Goal: Find specific page/section: Find specific page/section

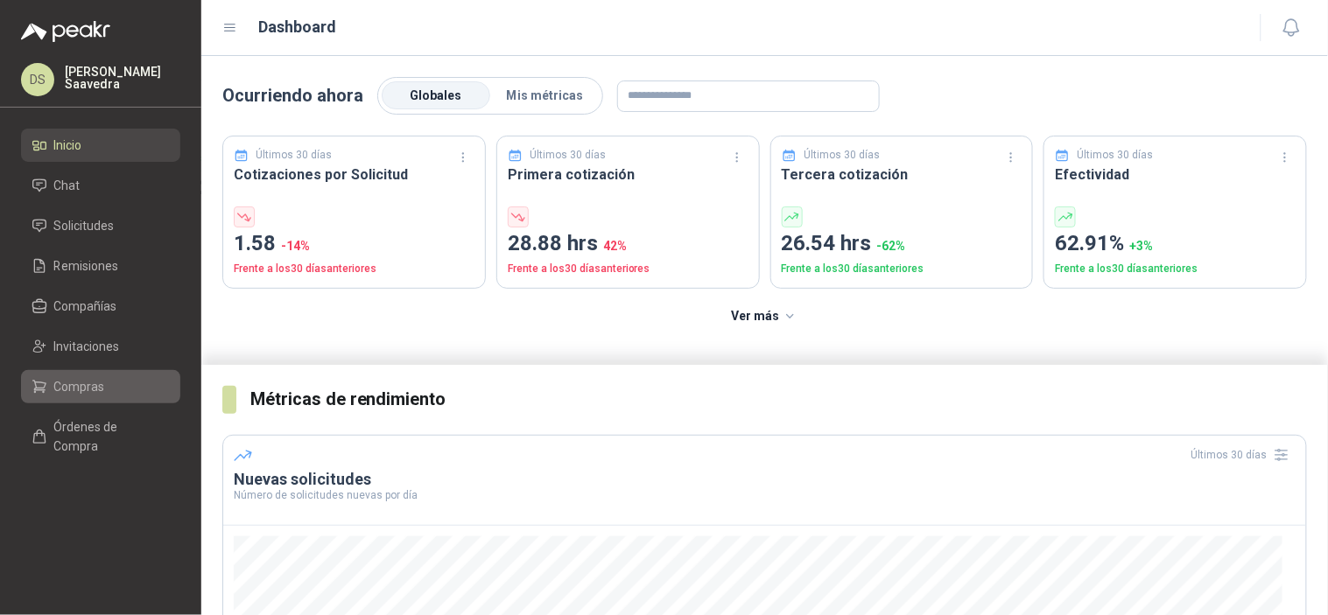
click at [95, 377] on span "Compras" at bounding box center [79, 386] width 51 height 19
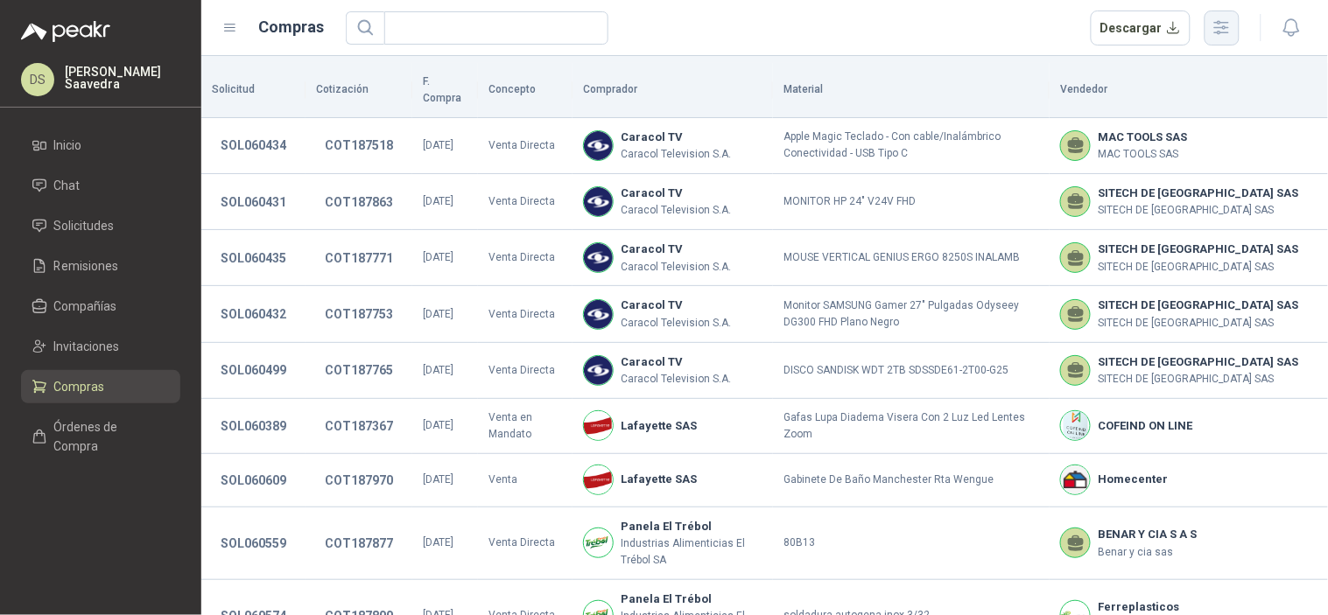
click at [1232, 18] on button "button" at bounding box center [1221, 28] width 35 height 35
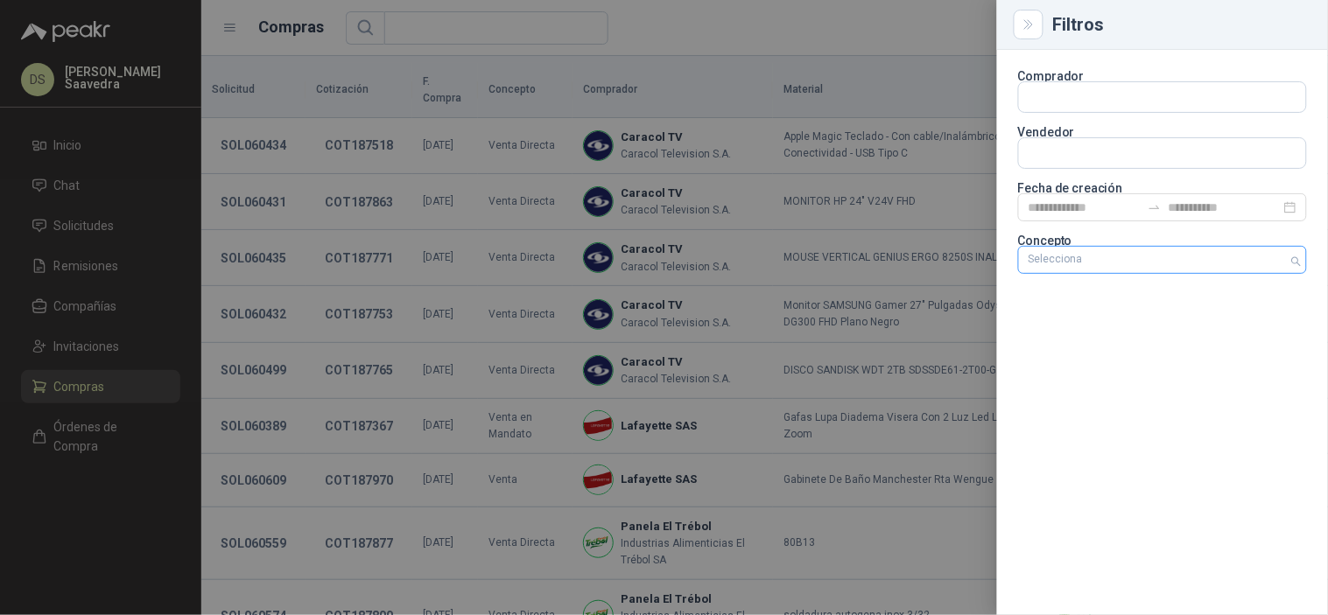
click at [1174, 259] on div at bounding box center [1152, 260] width 263 height 12
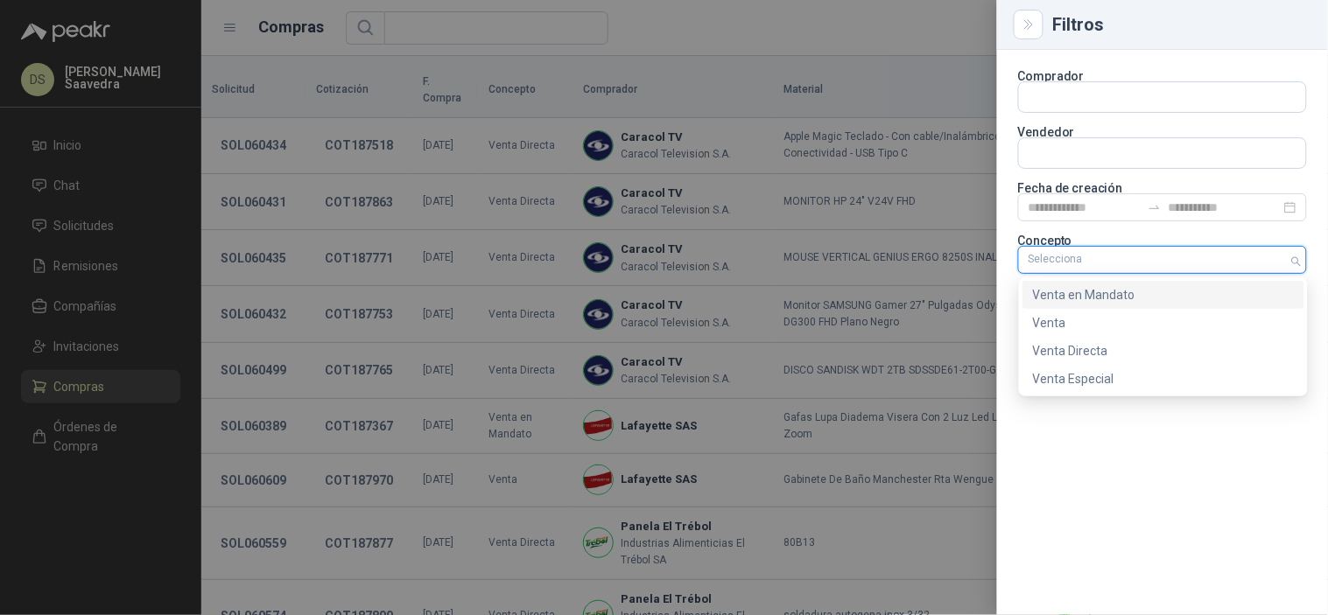
click at [1083, 298] on div "Venta en Mandato" at bounding box center [1163, 294] width 261 height 19
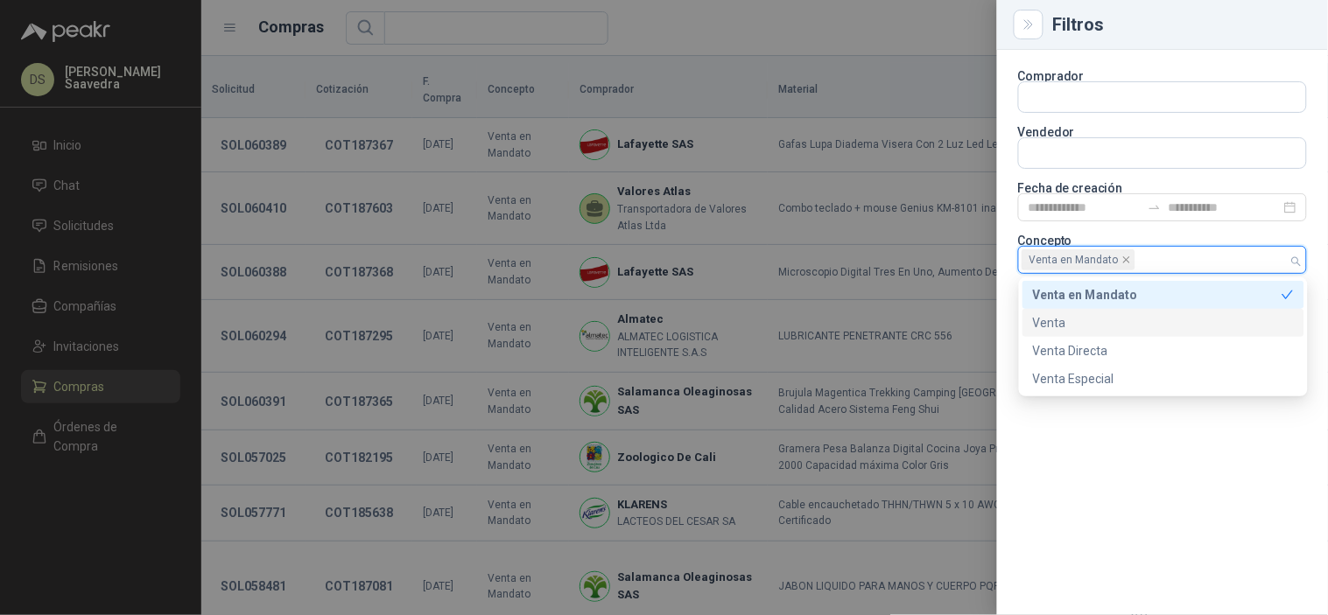
click at [865, 35] on div at bounding box center [664, 307] width 1328 height 615
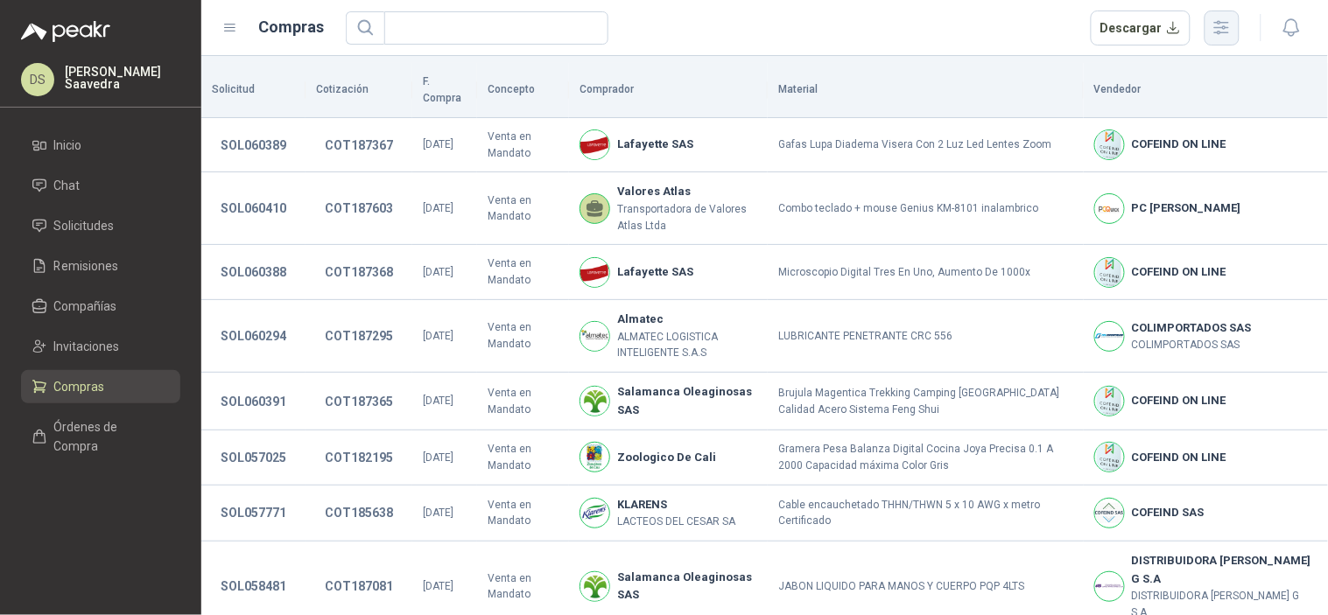
click at [1211, 18] on icon "button" at bounding box center [1221, 28] width 20 height 20
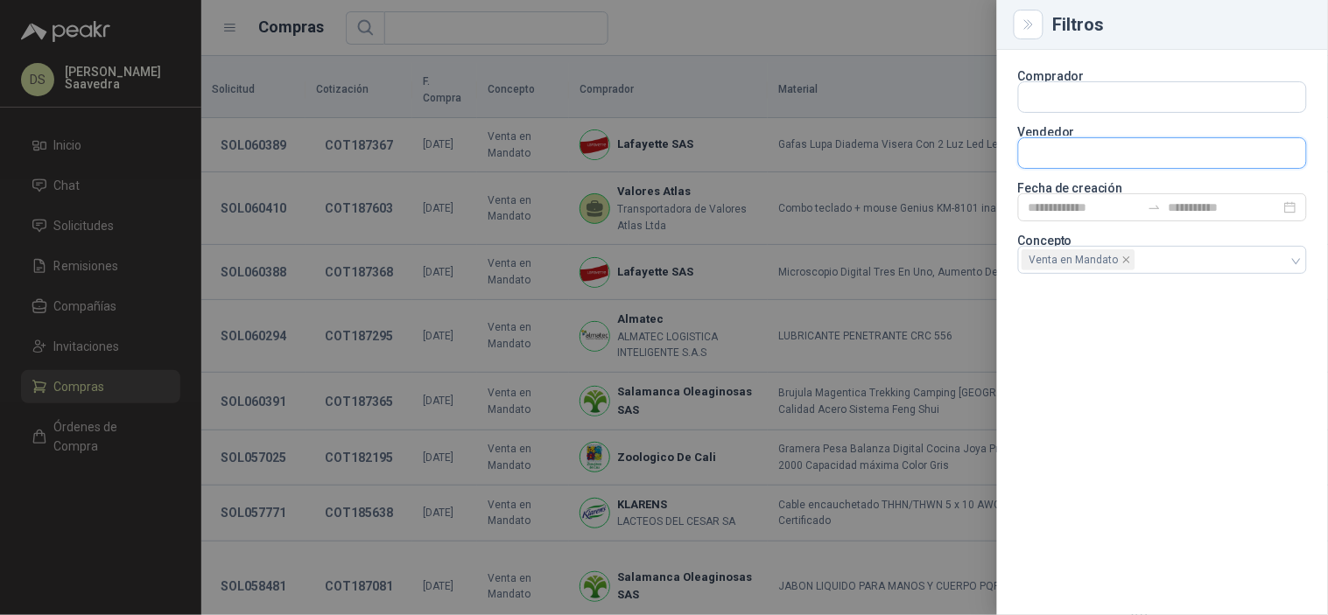
click at [1164, 147] on input "text" at bounding box center [1162, 153] width 287 height 30
type input "*******"
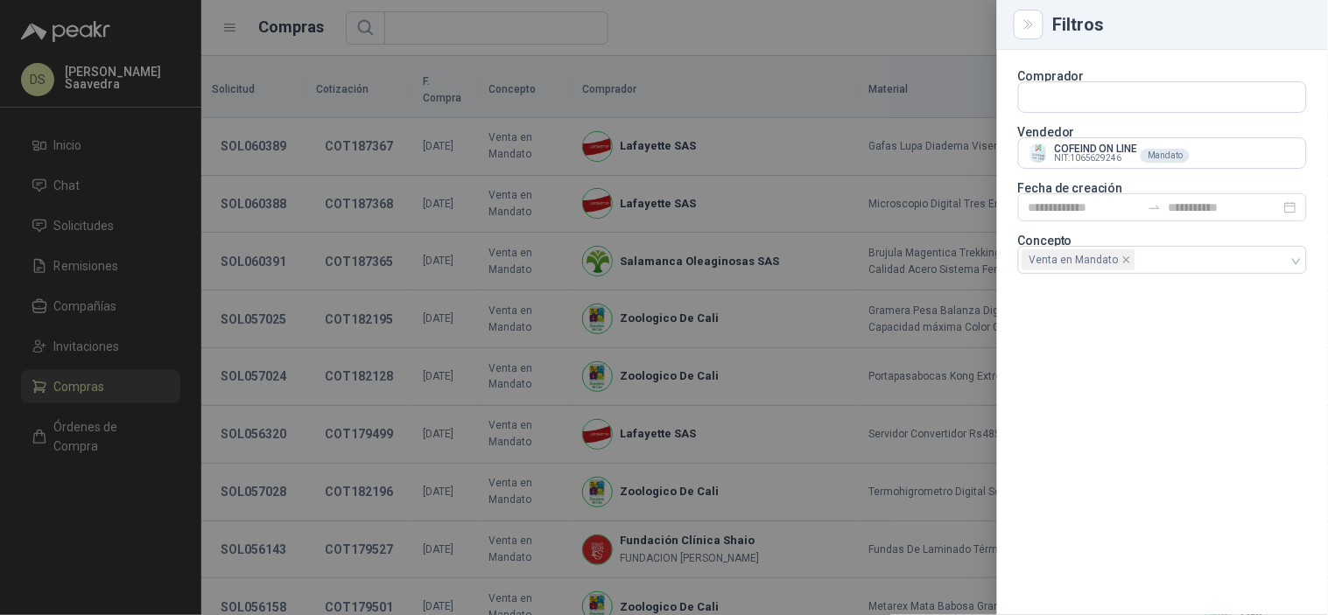
click at [895, 25] on div at bounding box center [664, 307] width 1328 height 615
